Goal: Find specific page/section: Find specific page/section

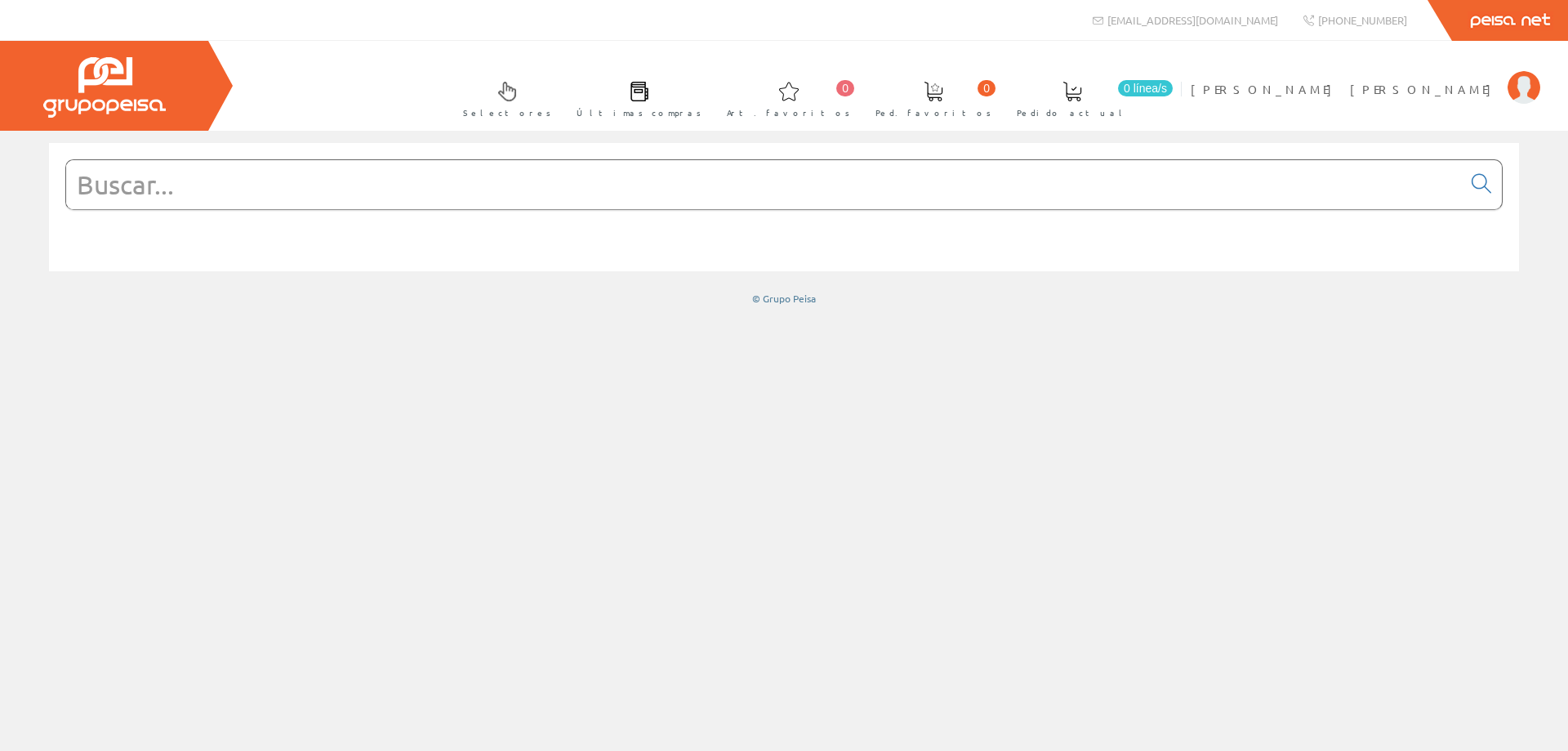
click at [293, 186] on input "text" at bounding box center [764, 184] width 1396 height 49
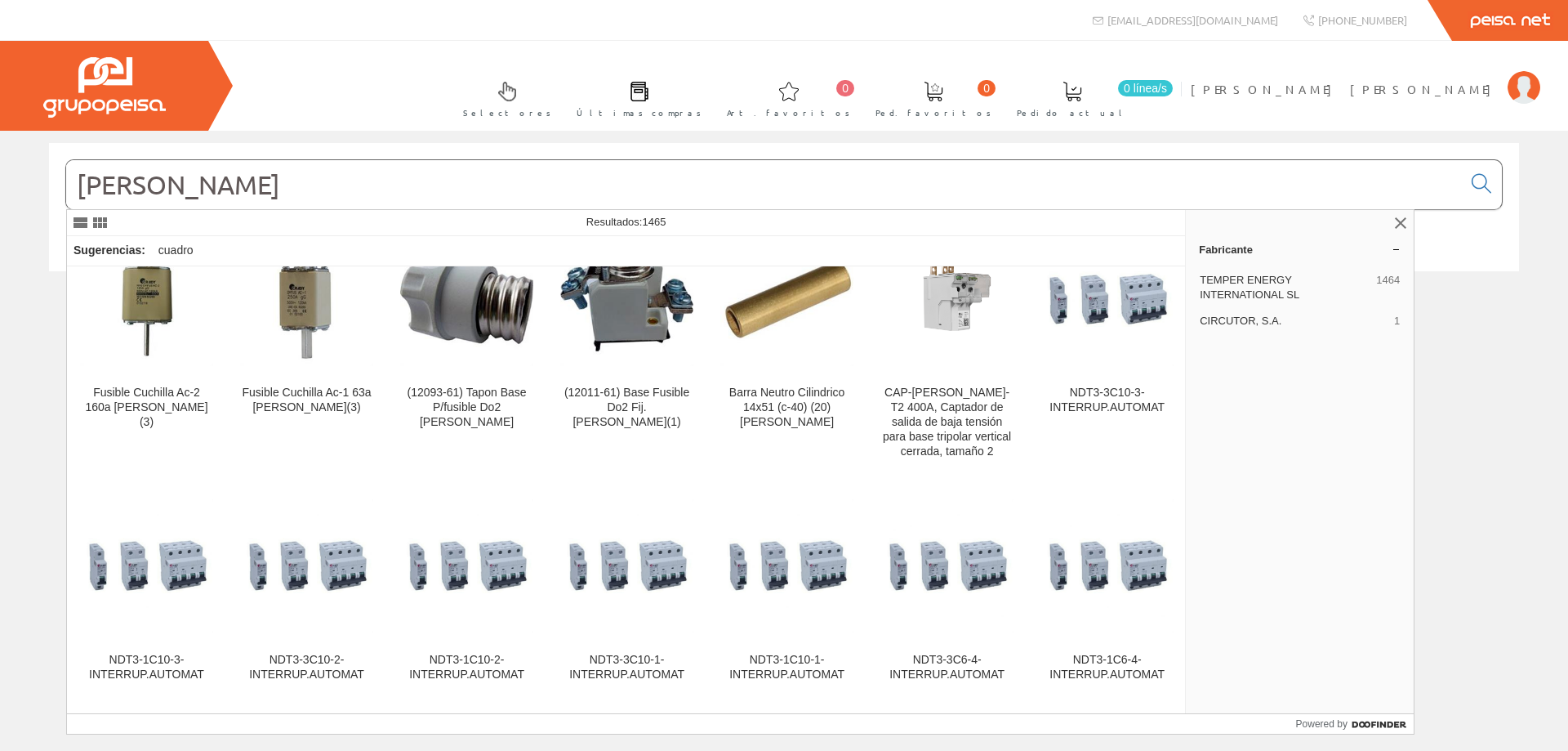
scroll to position [1225, 0]
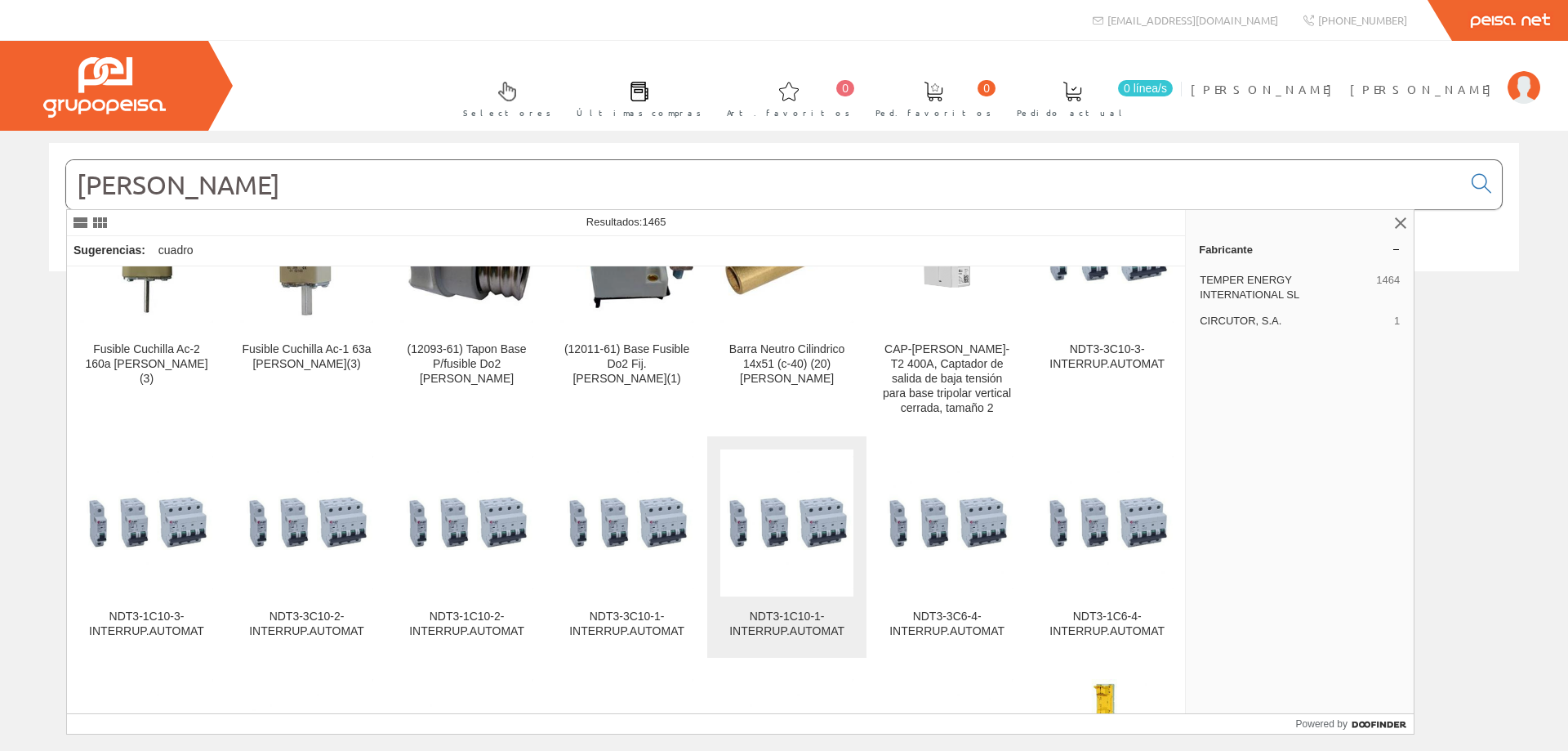
type input "crady"
click at [778, 493] on img at bounding box center [786, 523] width 133 height 133
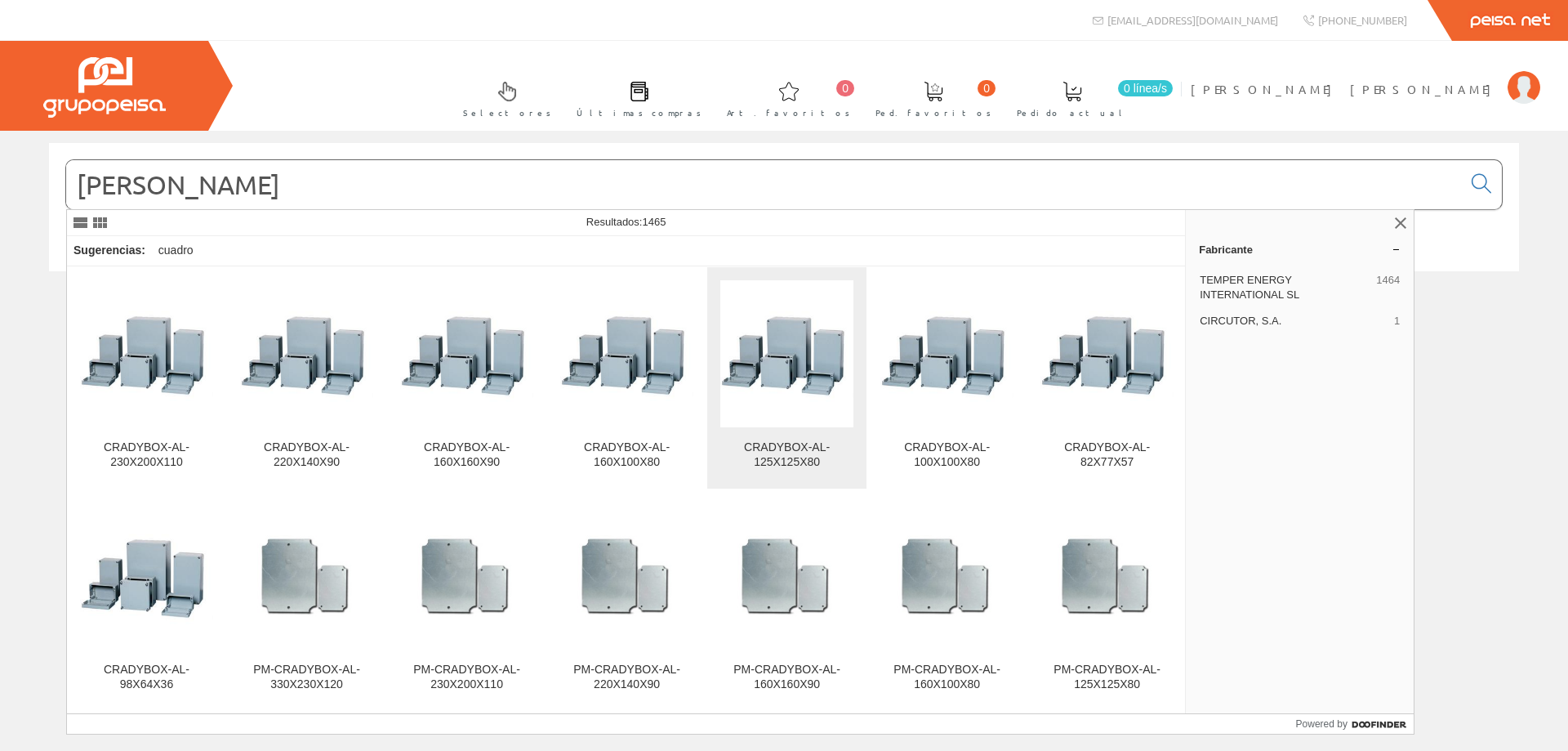
click at [803, 356] on img at bounding box center [786, 354] width 133 height 133
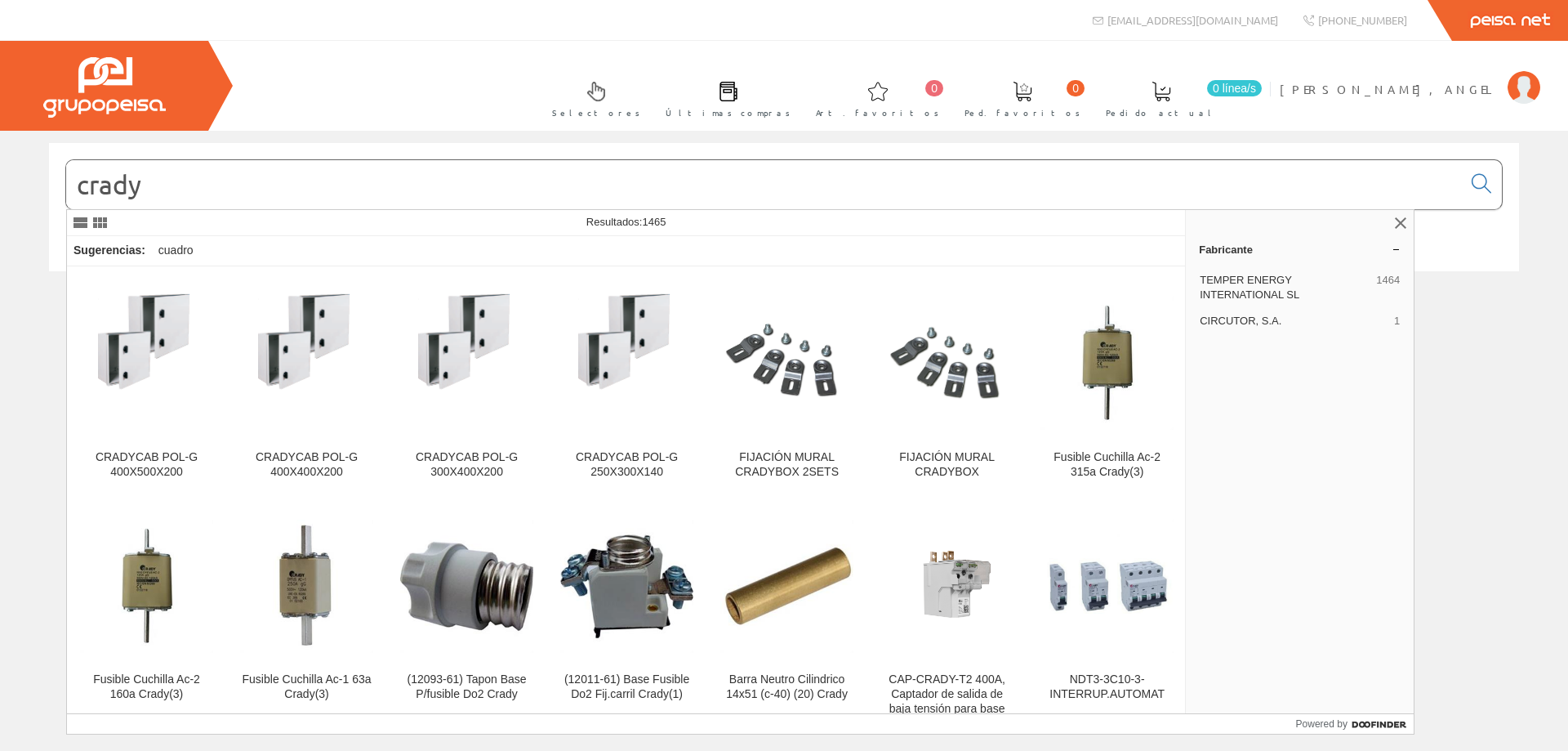
scroll to position [980, 0]
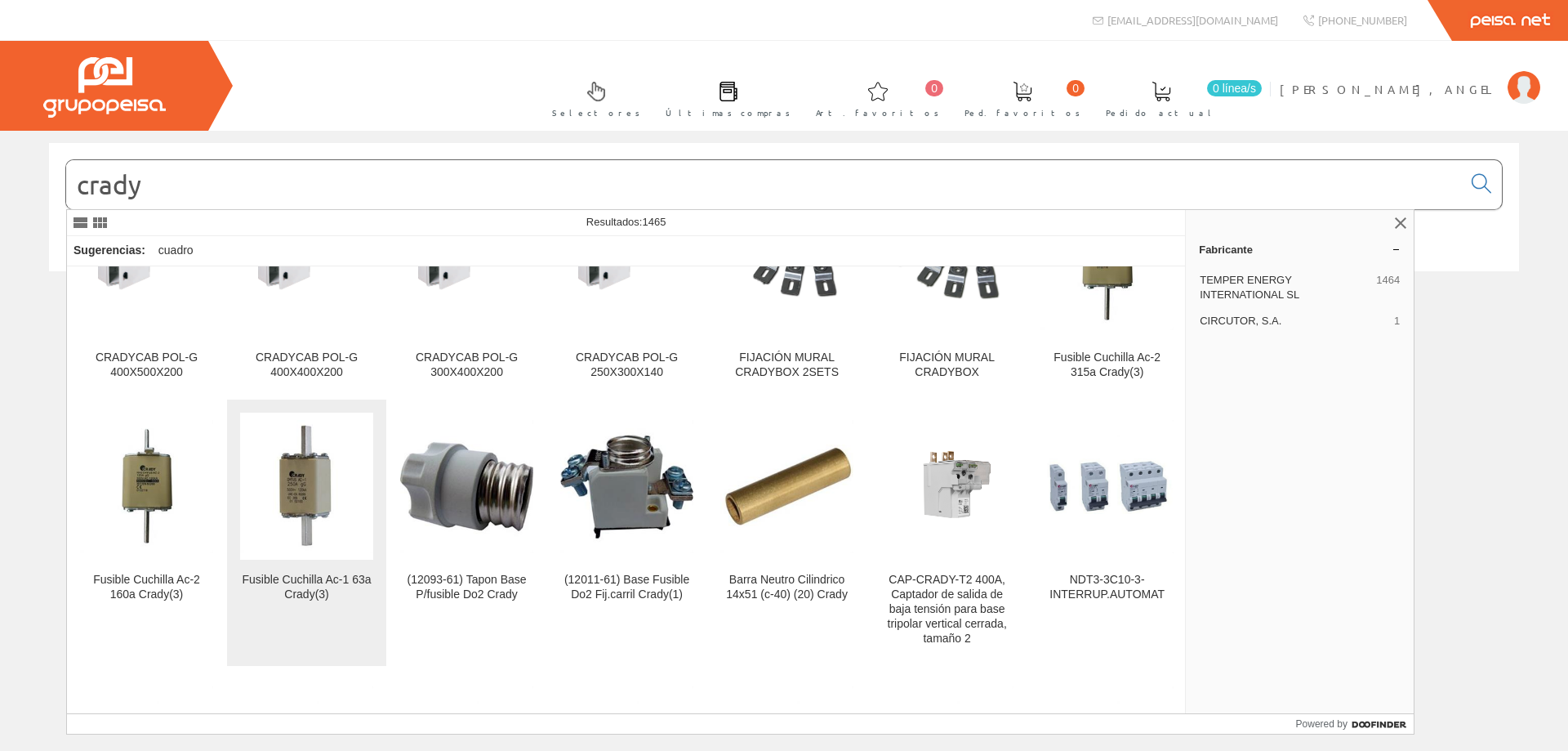
click at [285, 470] on img at bounding box center [307, 487] width 133 height 133
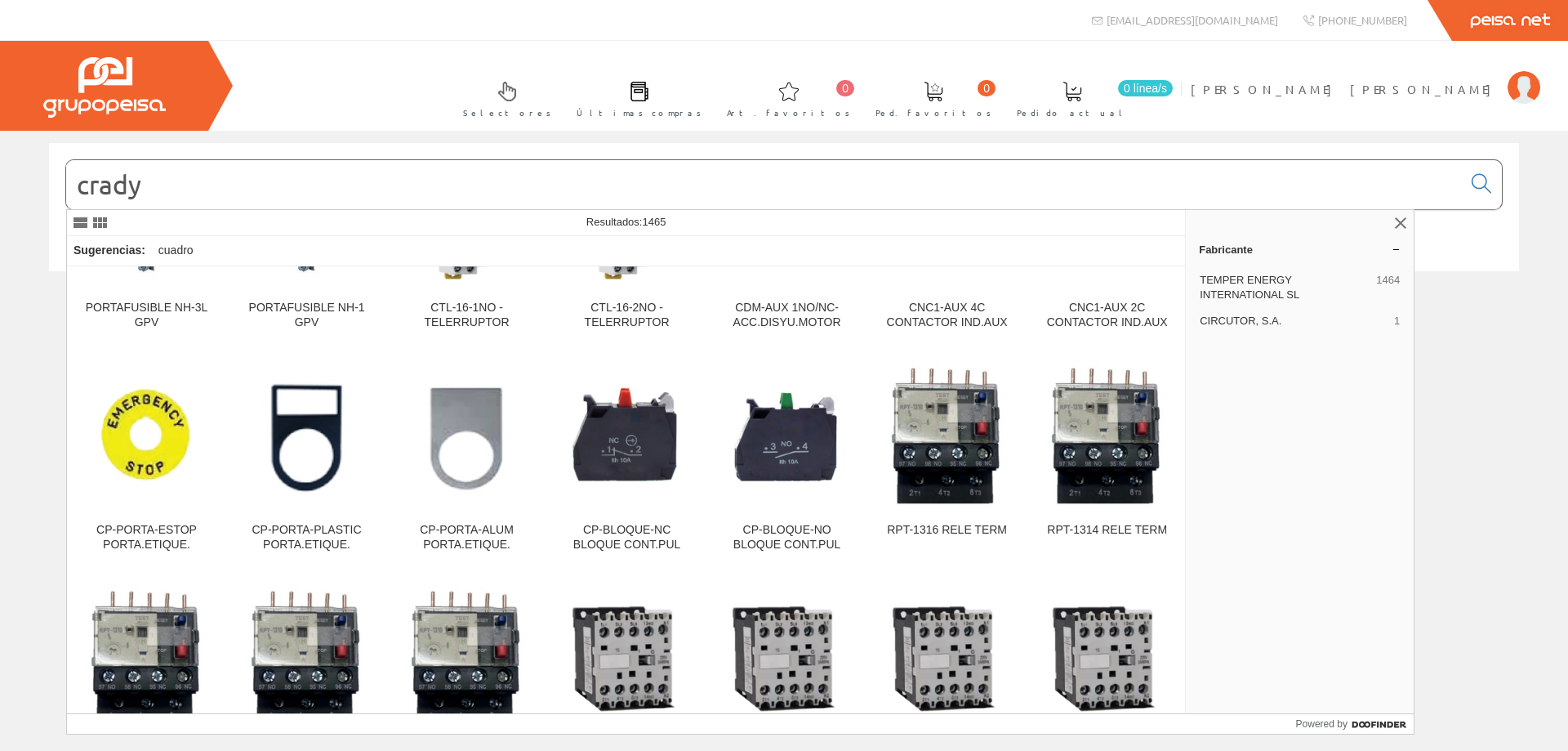
scroll to position [8434, 0]
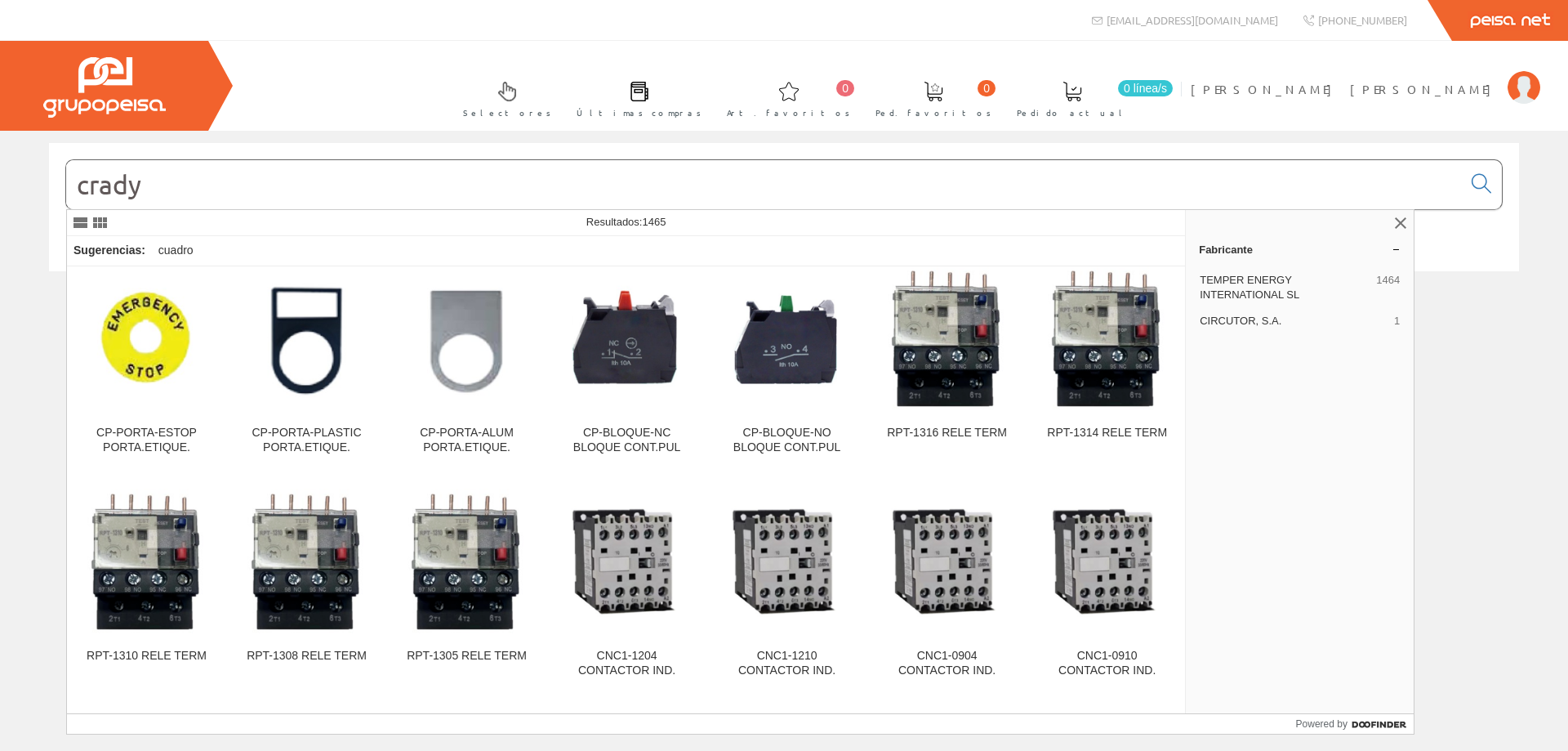
click at [163, 192] on input "crady" at bounding box center [764, 184] width 1396 height 49
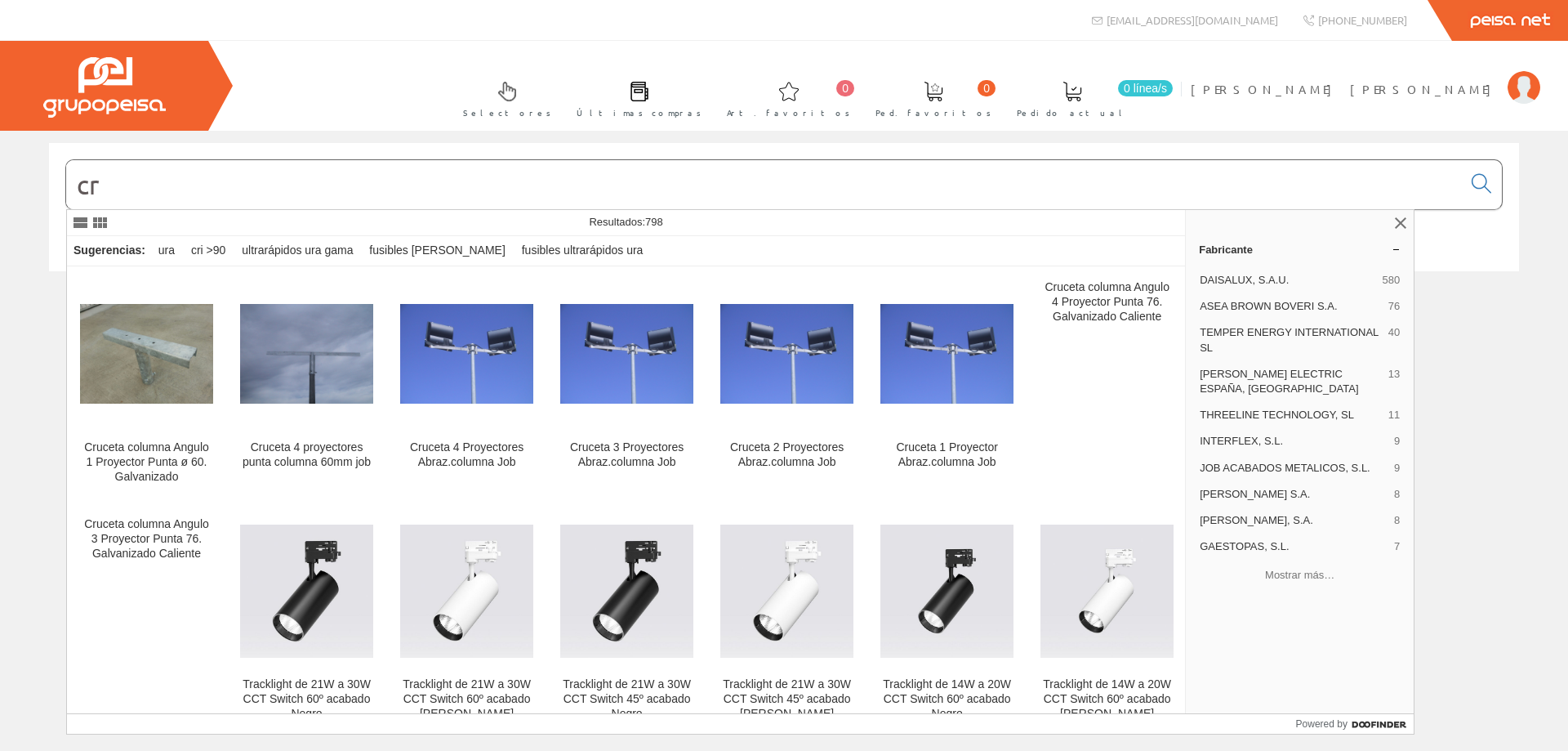
type input "c"
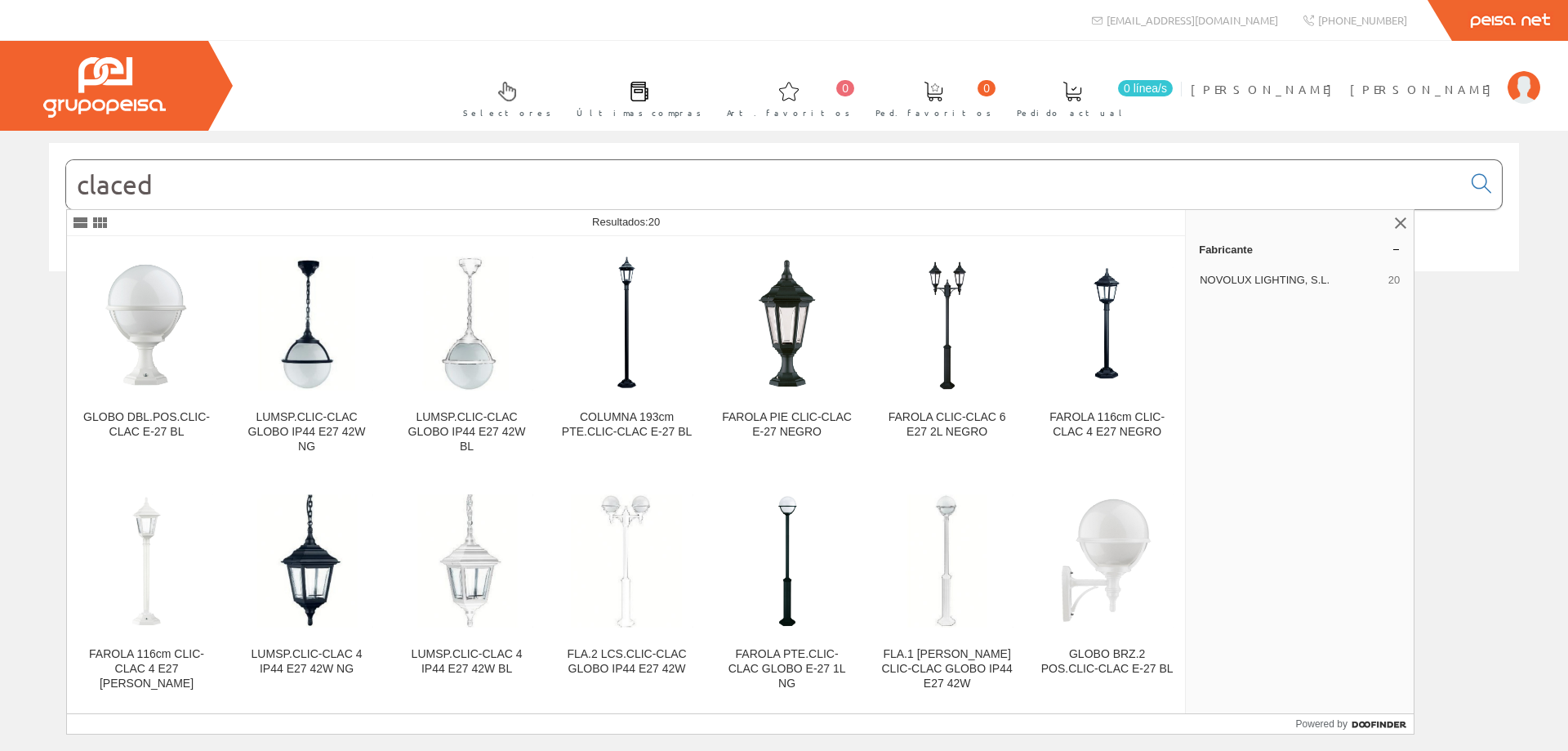
click at [120, 189] on input "claced" at bounding box center [764, 184] width 1396 height 49
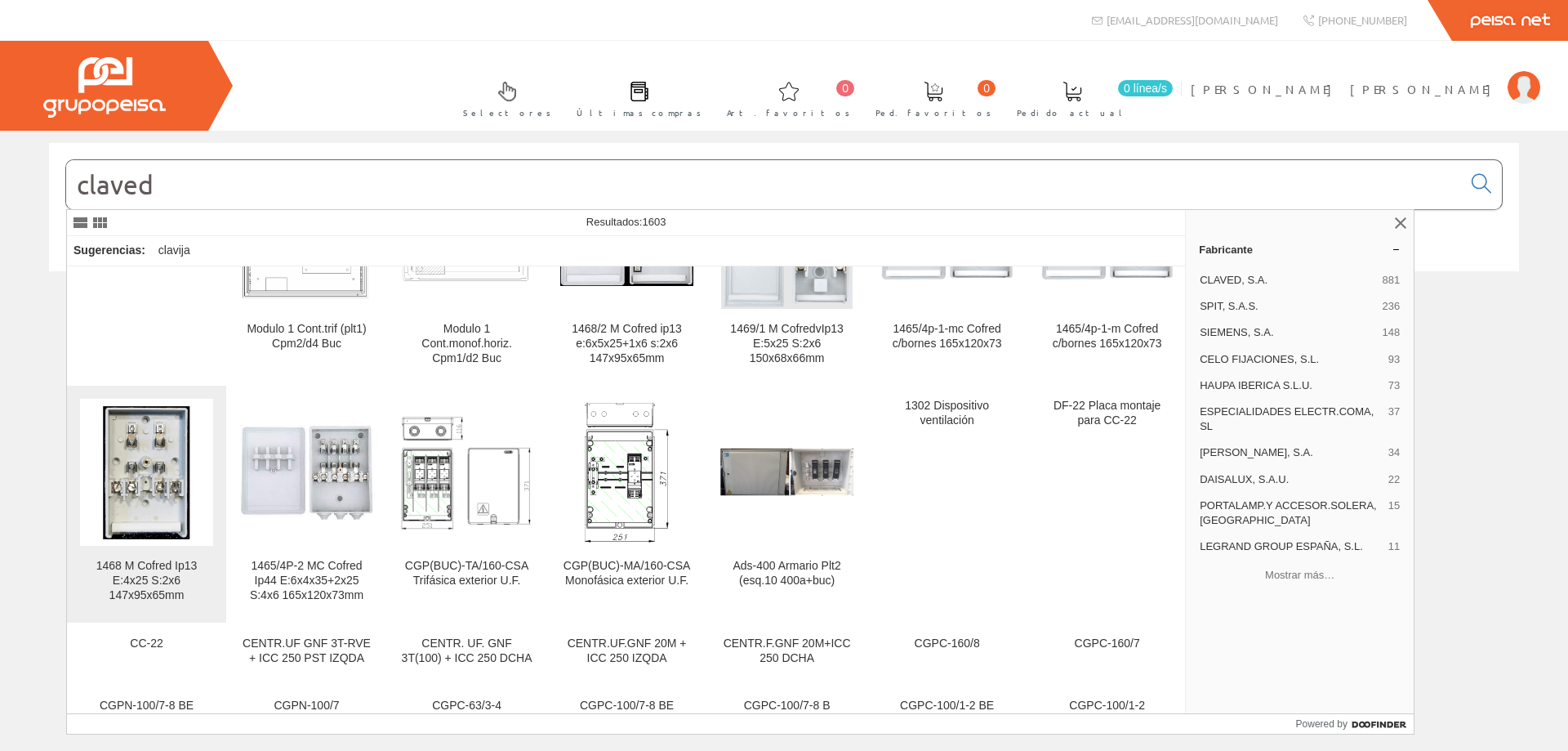
scroll to position [572, 0]
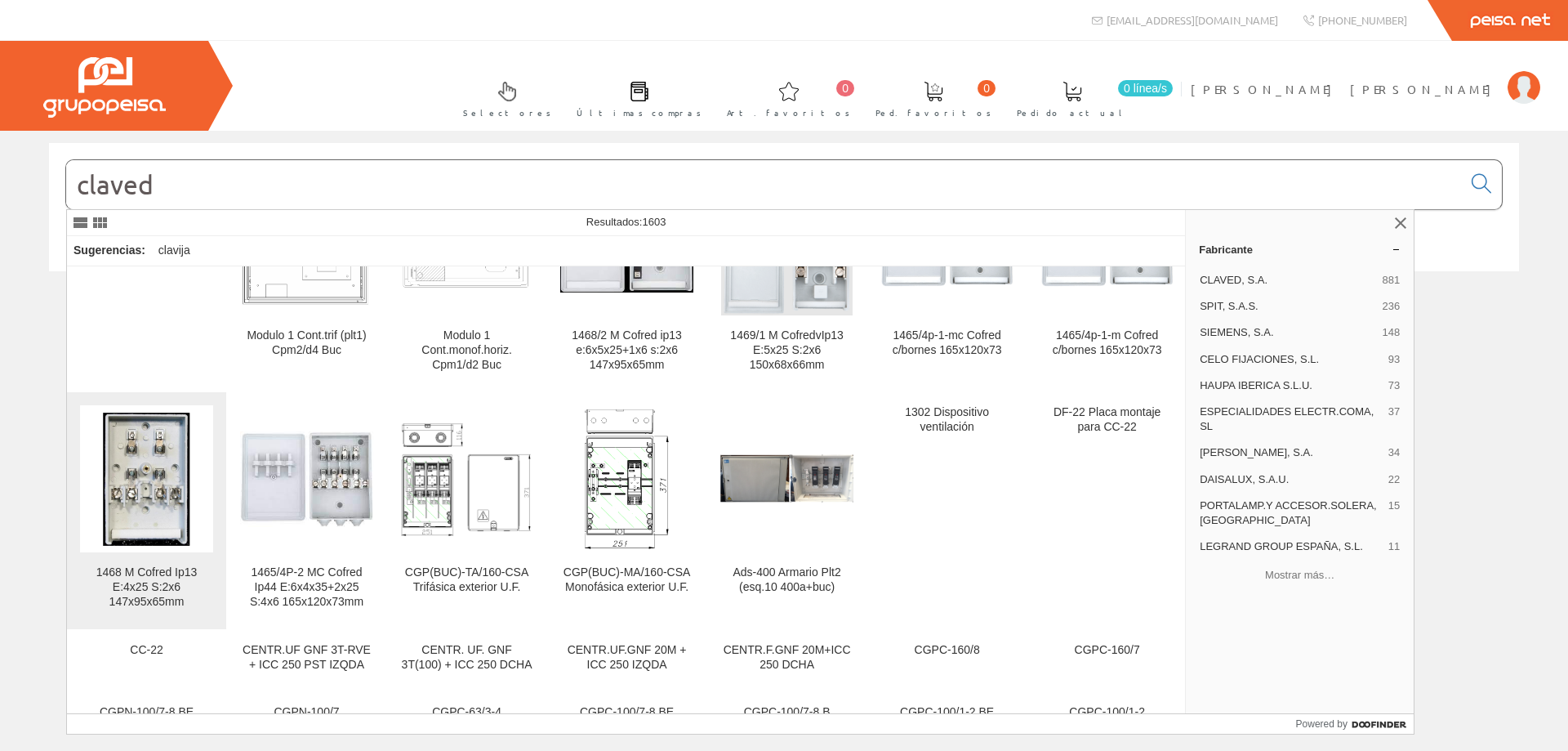
type input "claved"
click at [146, 445] on img at bounding box center [146, 479] width 133 height 133
